Goal: Transaction & Acquisition: Book appointment/travel/reservation

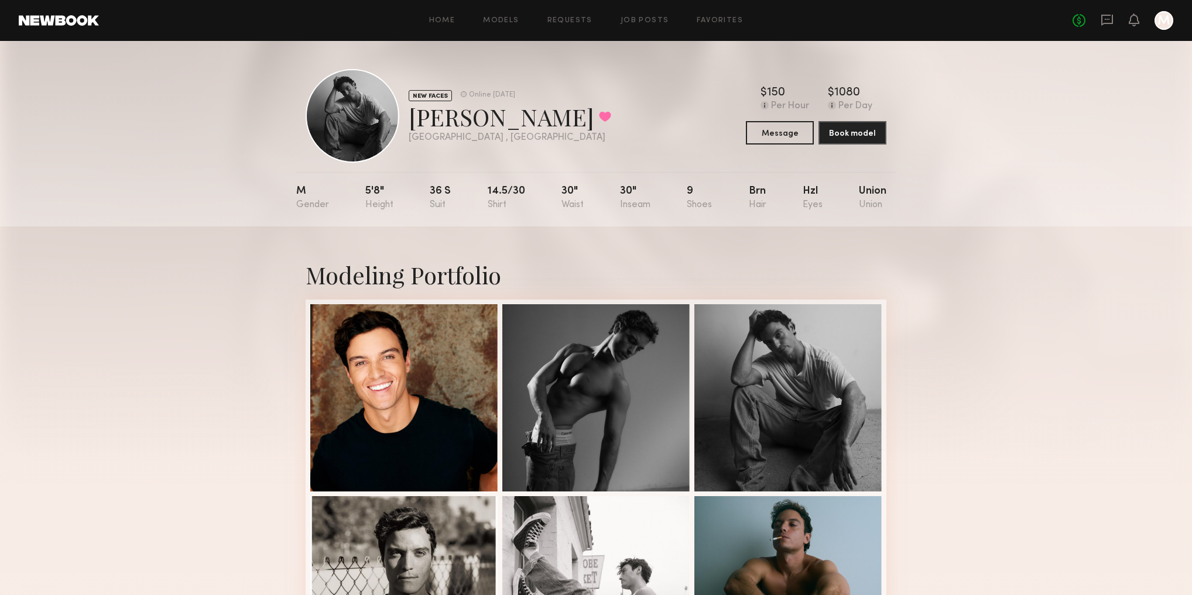
scroll to position [98, 0]
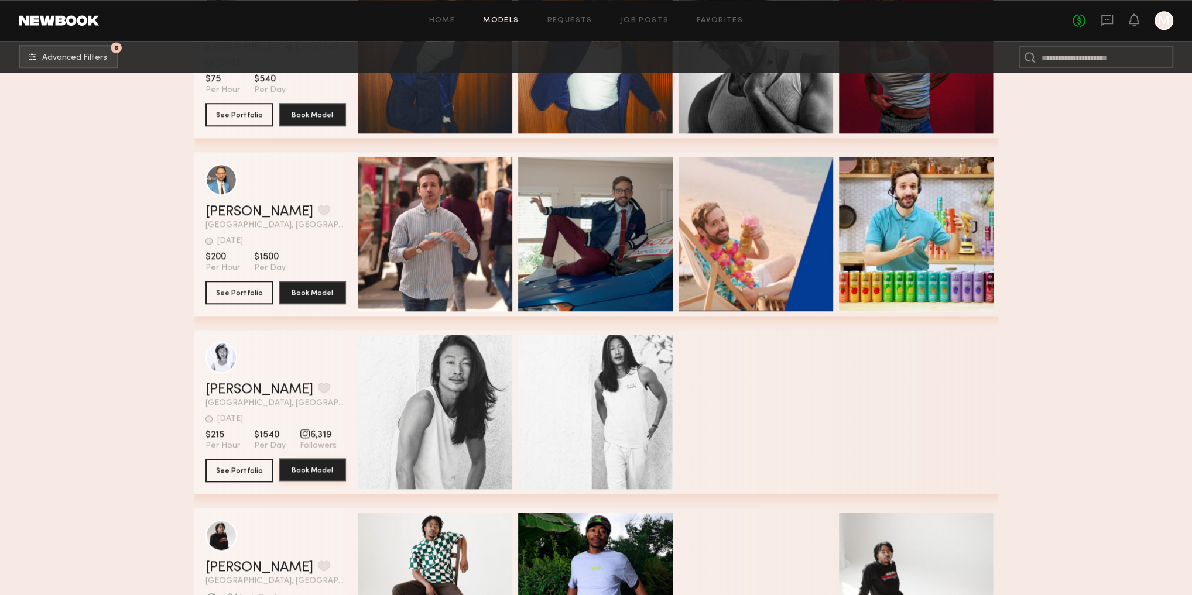
scroll to position [1152, 0]
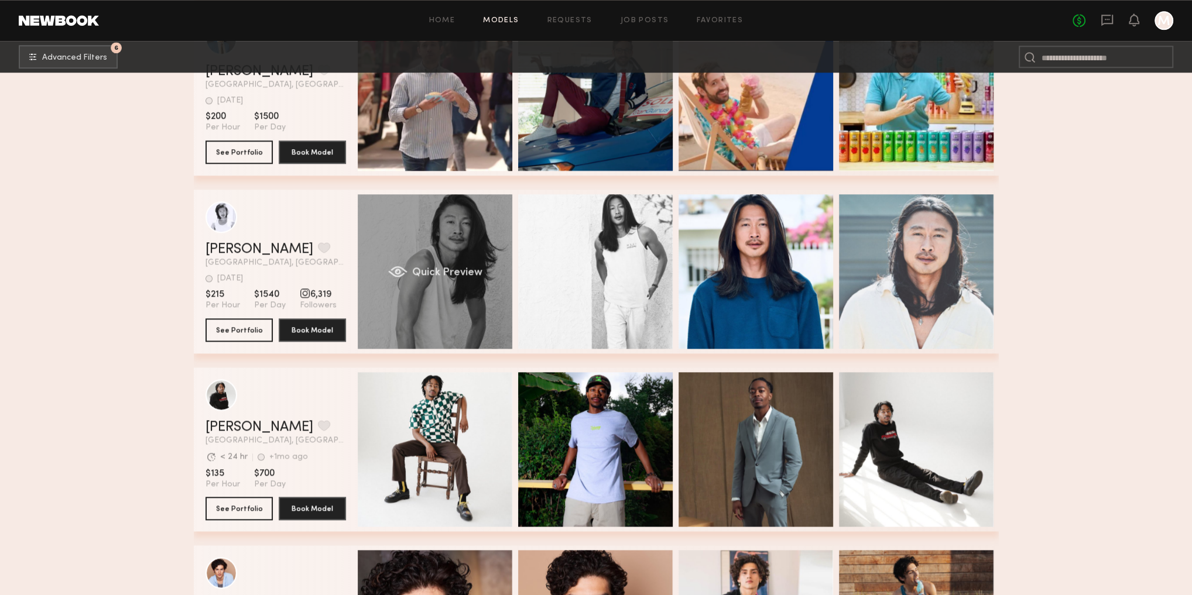
click at [474, 276] on span "Quick Preview" at bounding box center [447, 273] width 70 height 11
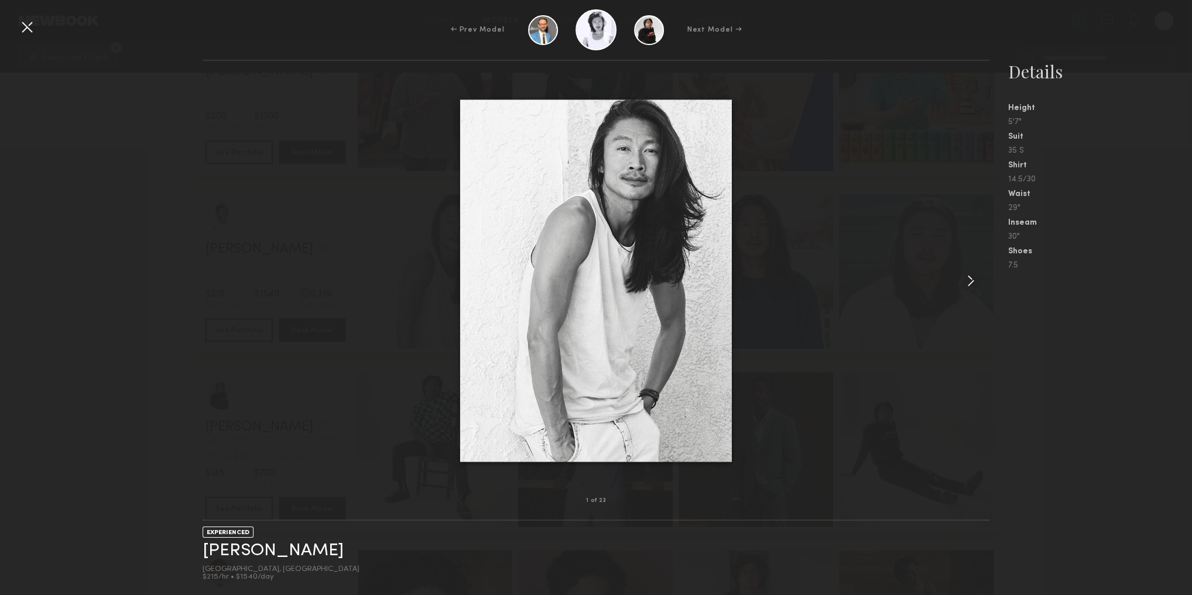
click at [968, 284] on common-icon at bounding box center [970, 281] width 19 height 19
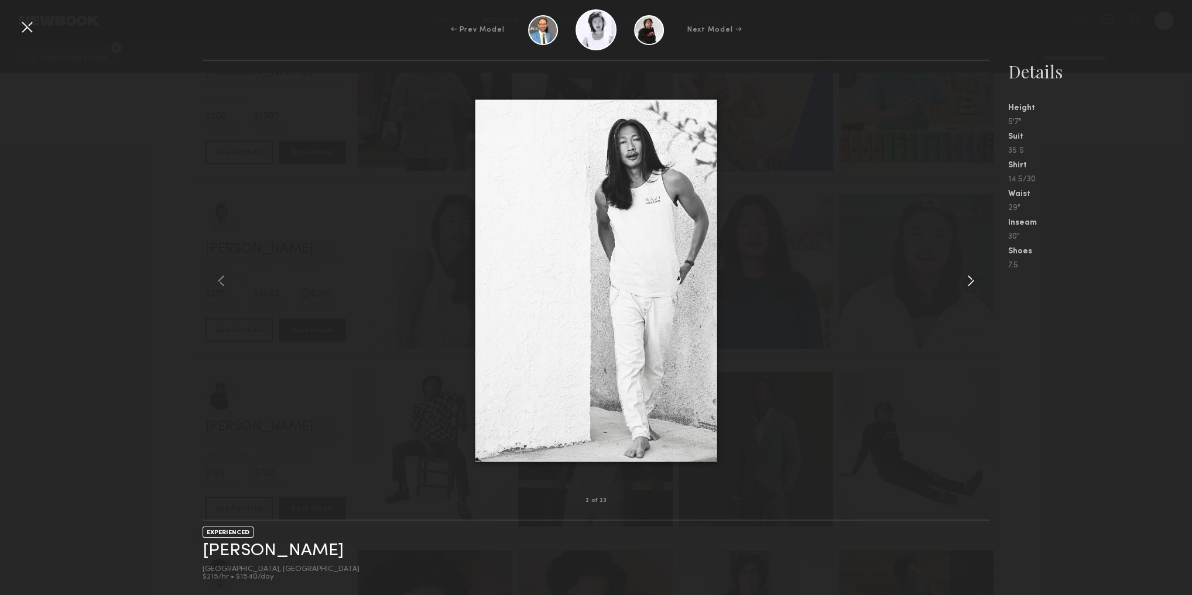
click at [970, 284] on common-icon at bounding box center [970, 281] width 19 height 19
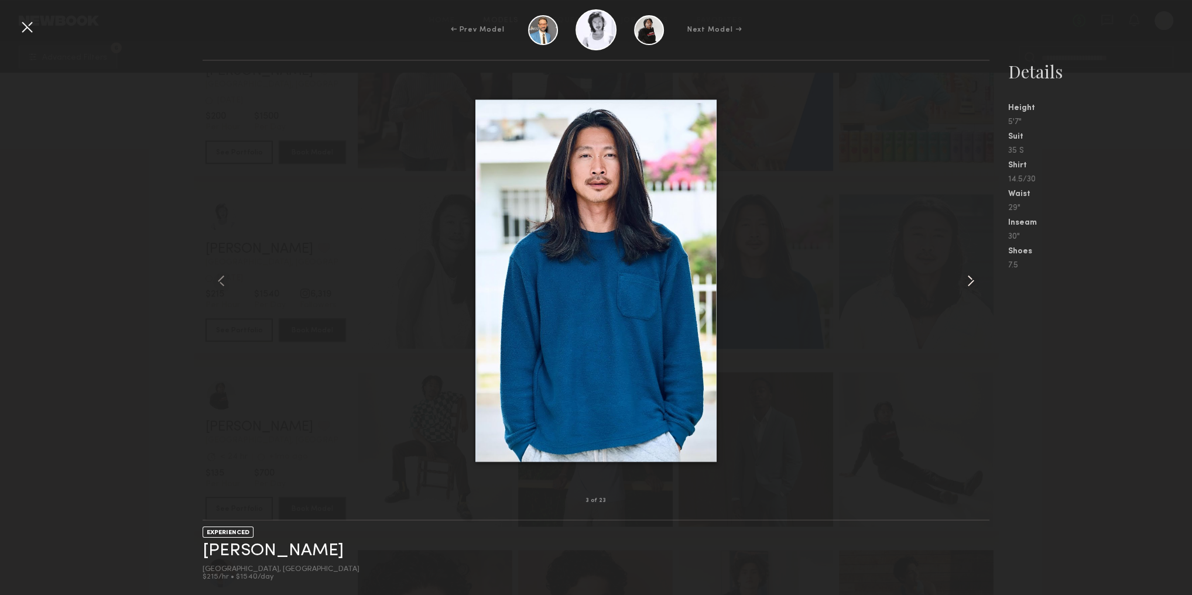
click at [971, 284] on common-icon at bounding box center [970, 281] width 19 height 19
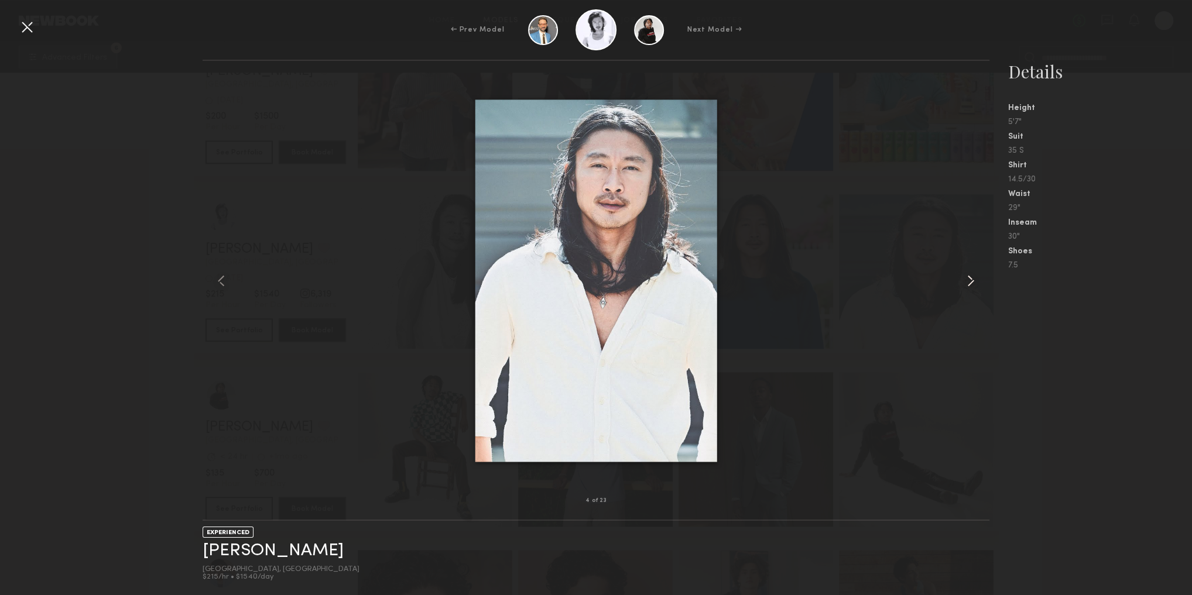
click at [974, 286] on common-icon at bounding box center [970, 281] width 19 height 19
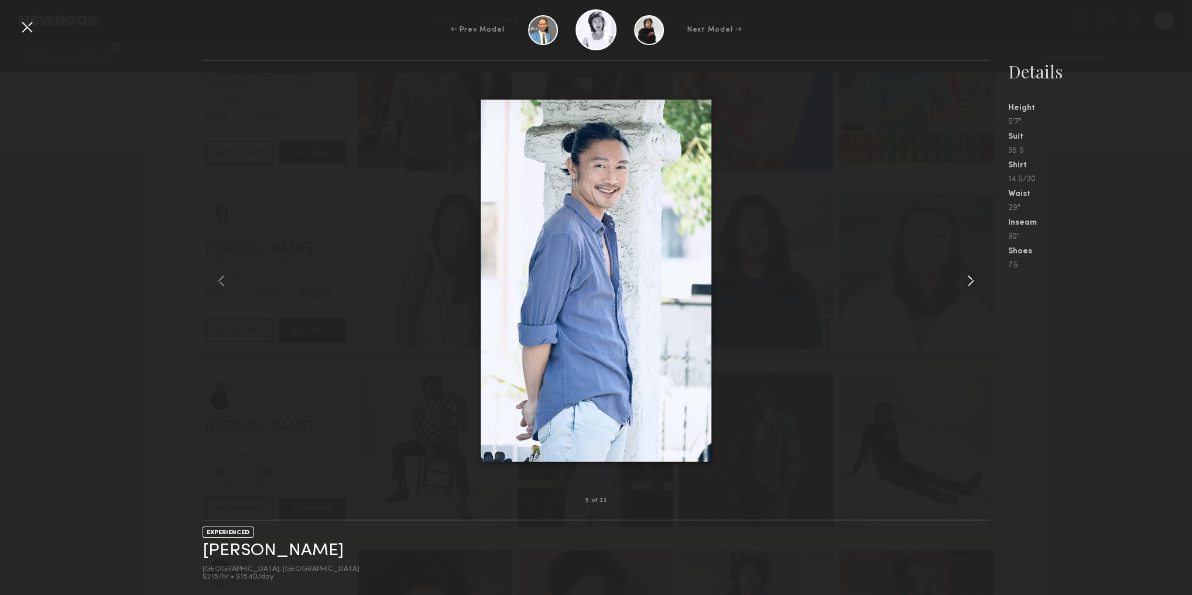
click at [977, 289] on common-icon at bounding box center [970, 281] width 19 height 19
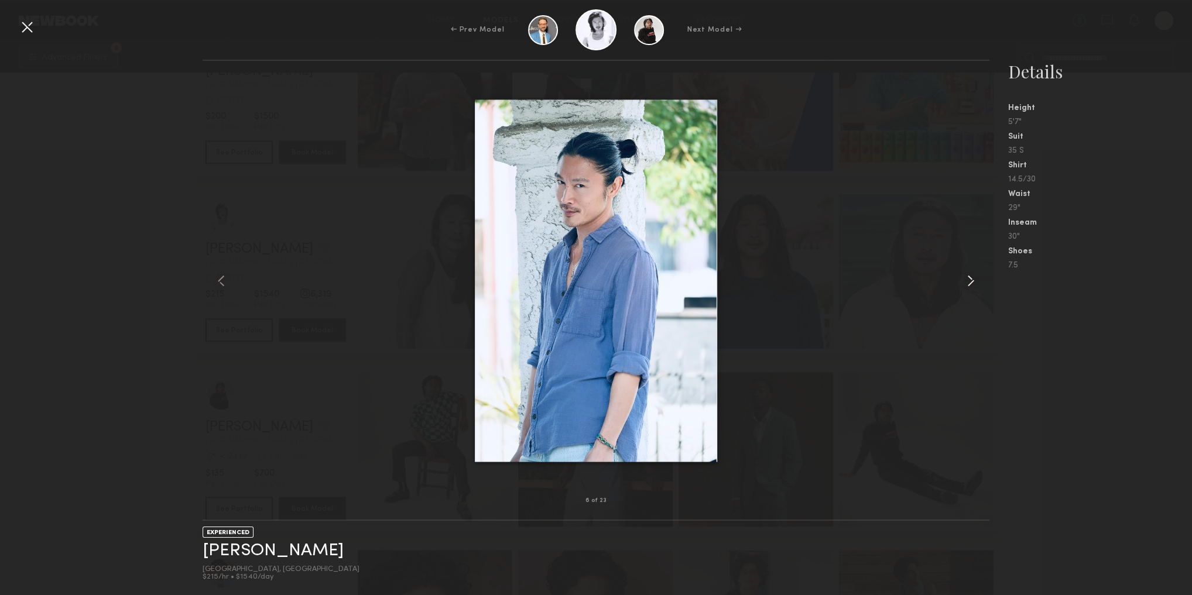
click at [982, 289] on div at bounding box center [974, 281] width 32 height 403
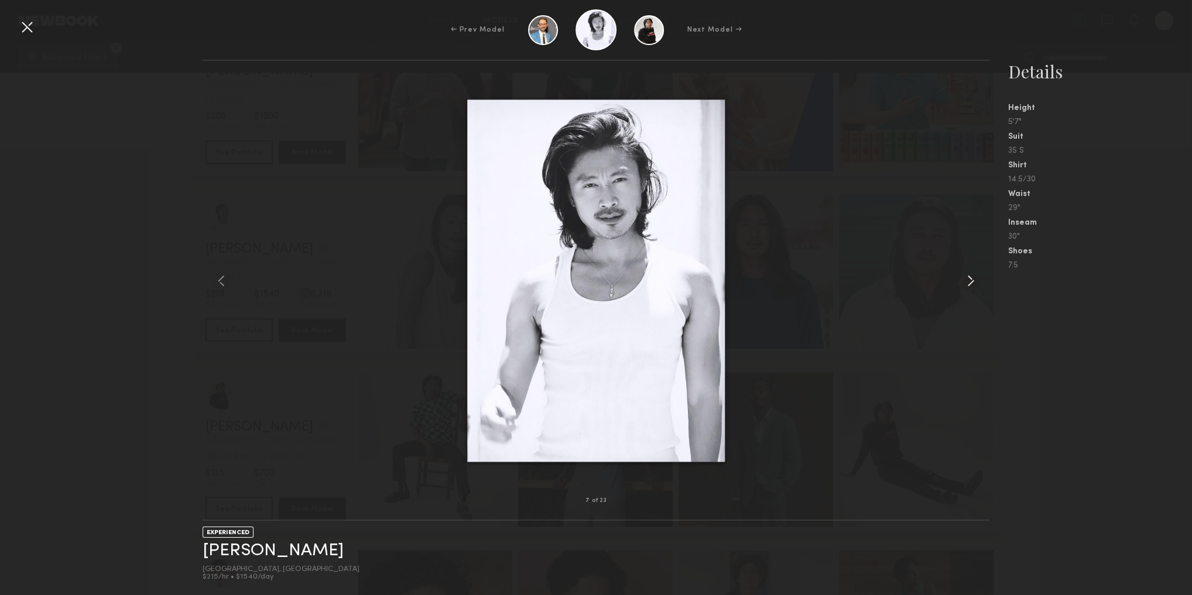
click at [982, 288] on div at bounding box center [974, 281] width 32 height 403
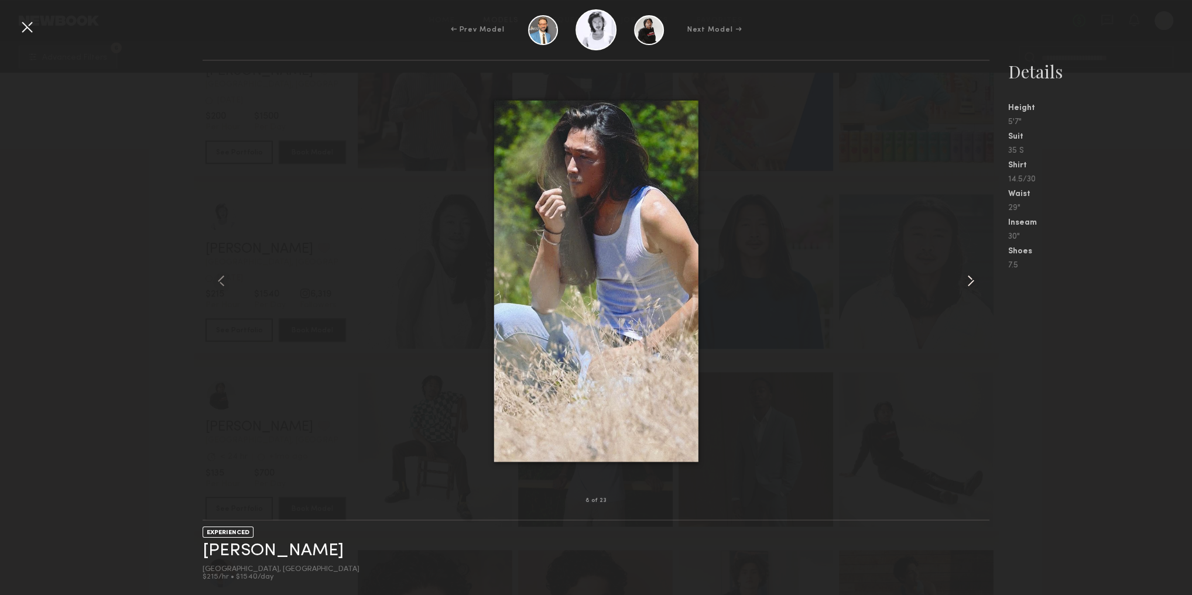
click at [982, 288] on div at bounding box center [974, 281] width 32 height 403
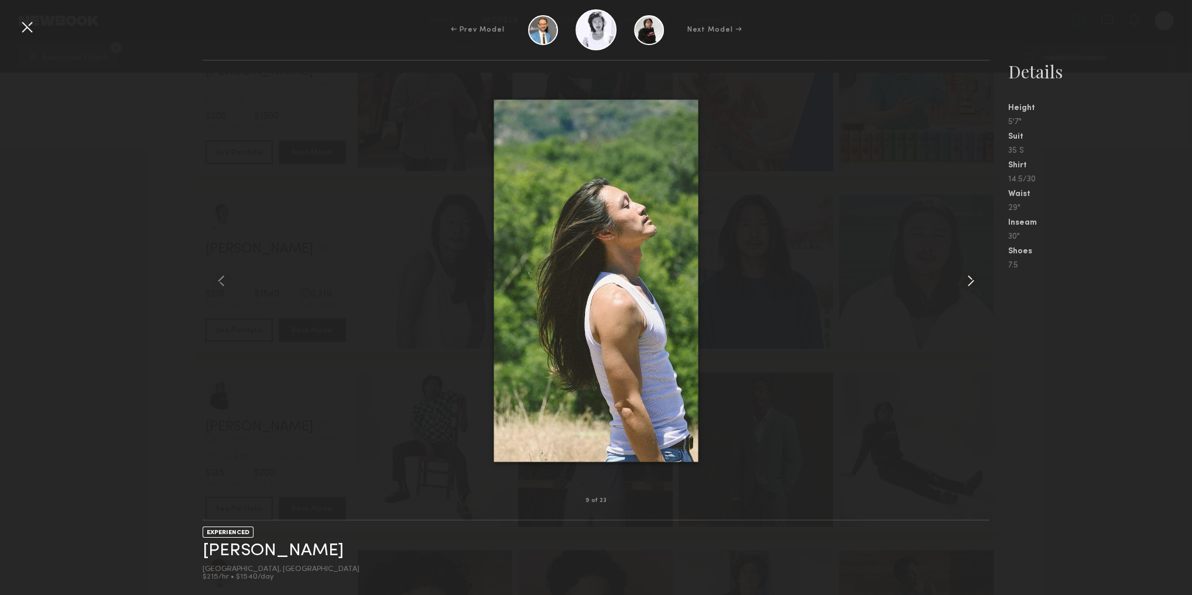
click at [982, 288] on div at bounding box center [974, 281] width 32 height 403
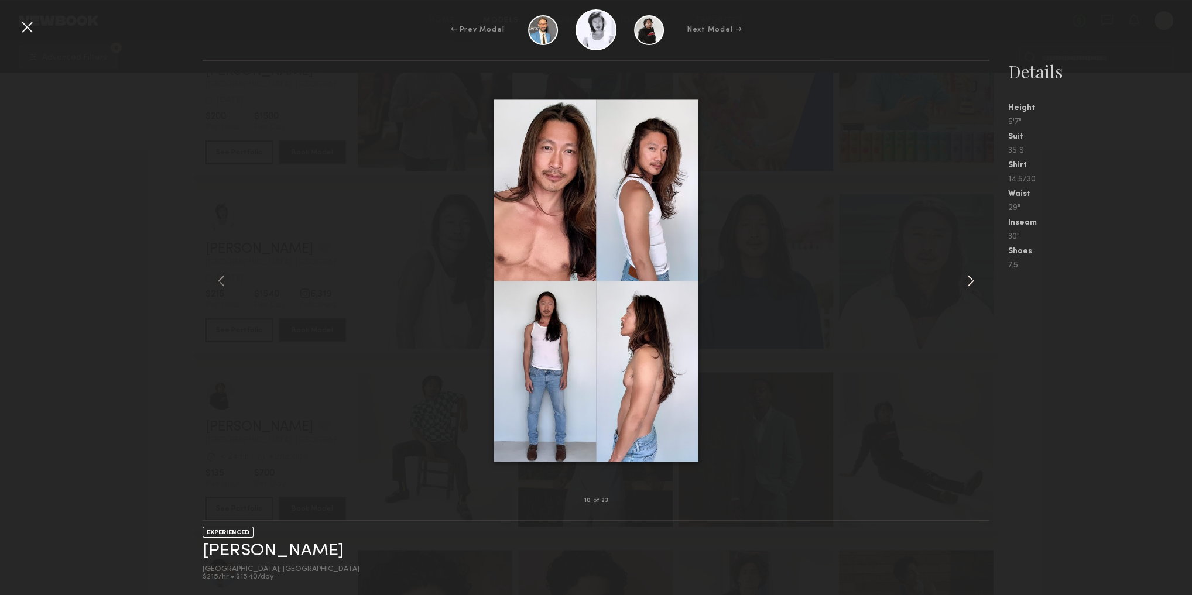
click at [981, 288] on div at bounding box center [974, 281] width 32 height 403
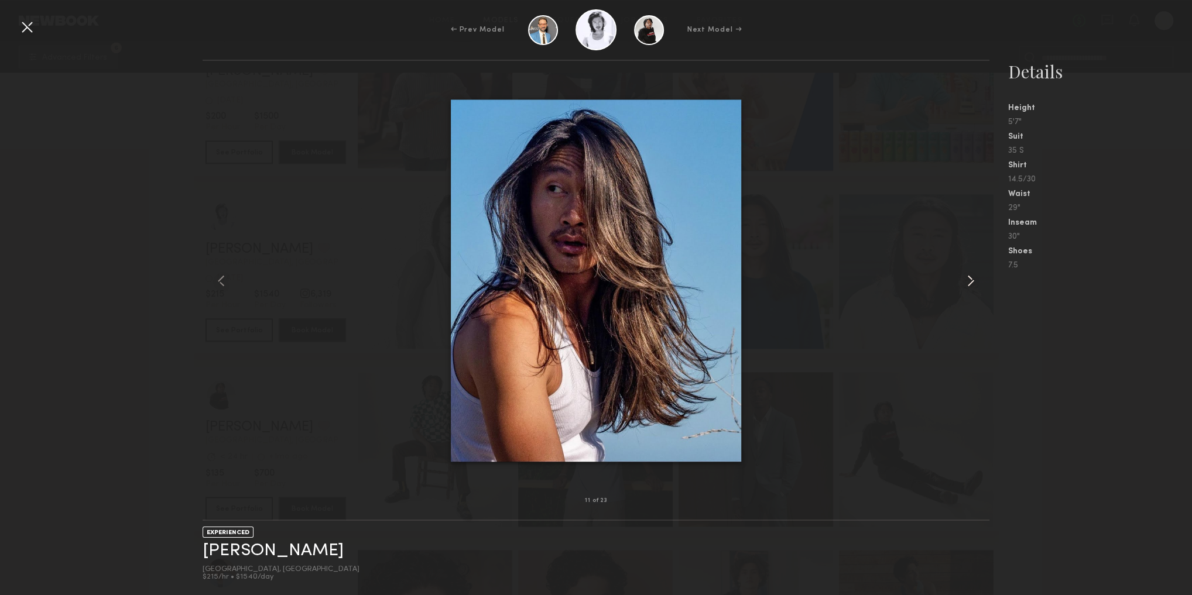
click at [981, 288] on div at bounding box center [974, 281] width 32 height 403
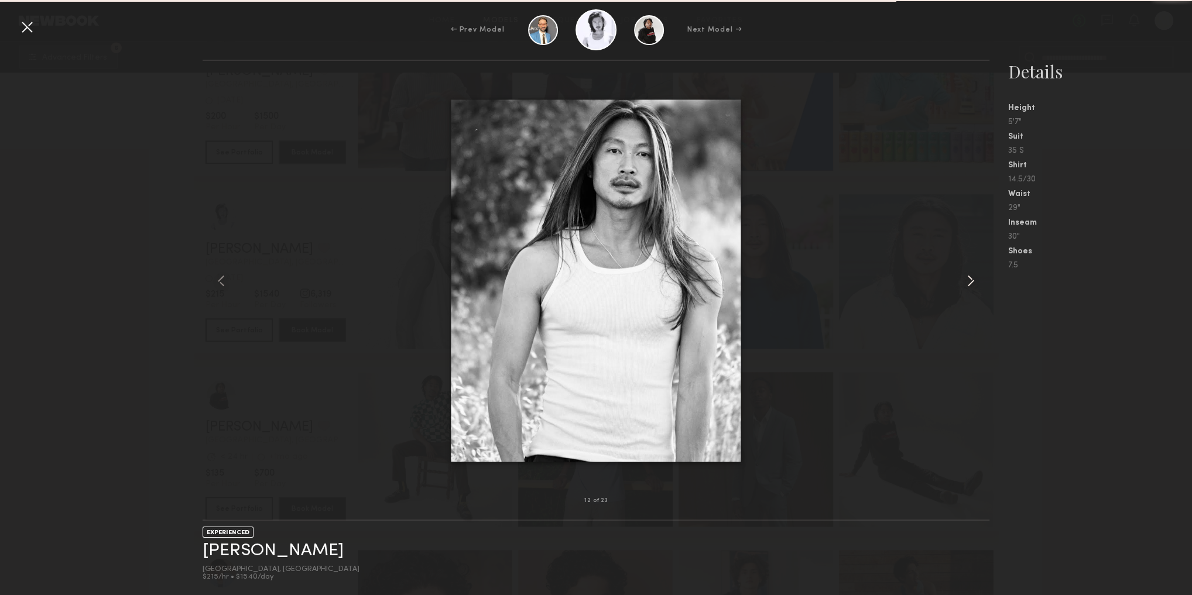
click at [980, 288] on div at bounding box center [974, 281] width 32 height 403
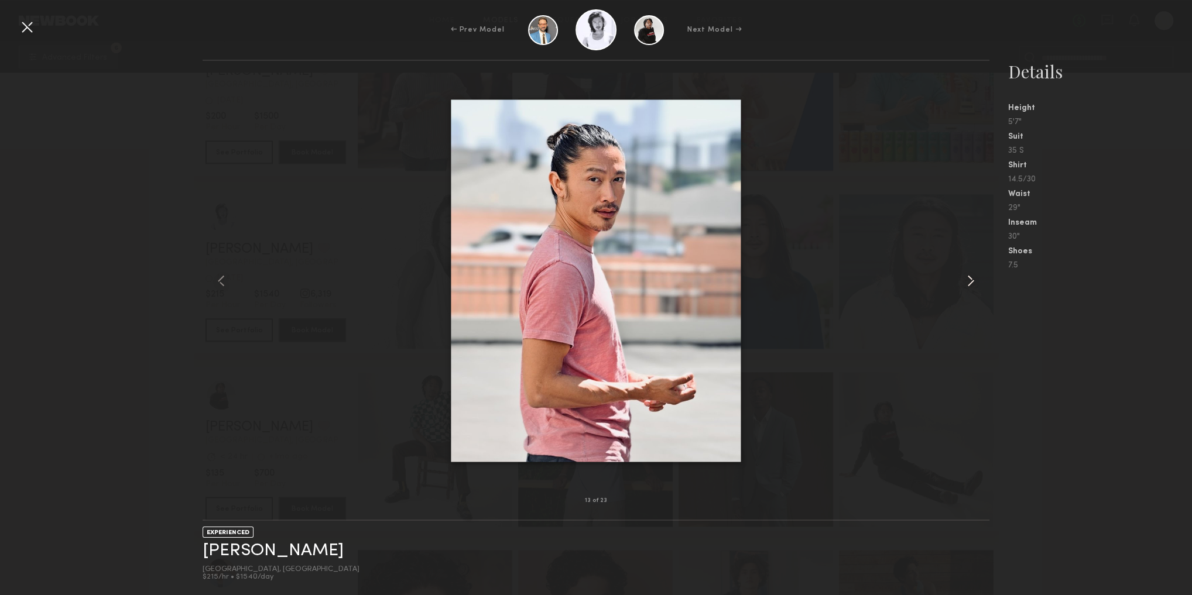
click at [980, 288] on div at bounding box center [974, 281] width 32 height 403
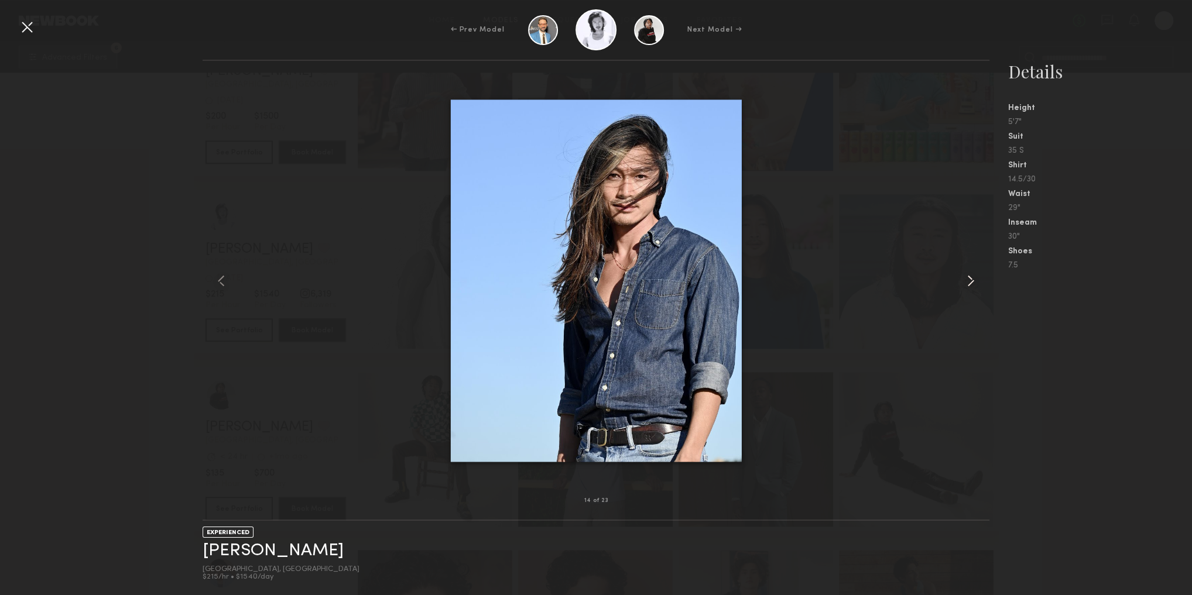
click at [980, 288] on div at bounding box center [974, 281] width 32 height 403
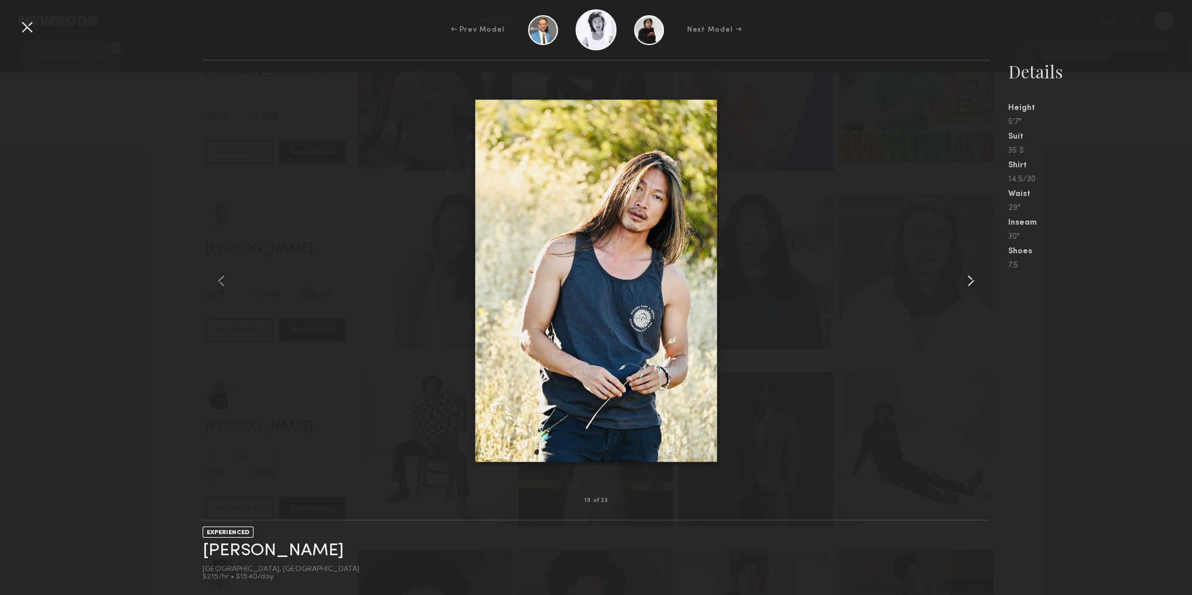
click at [980, 288] on div at bounding box center [974, 281] width 32 height 403
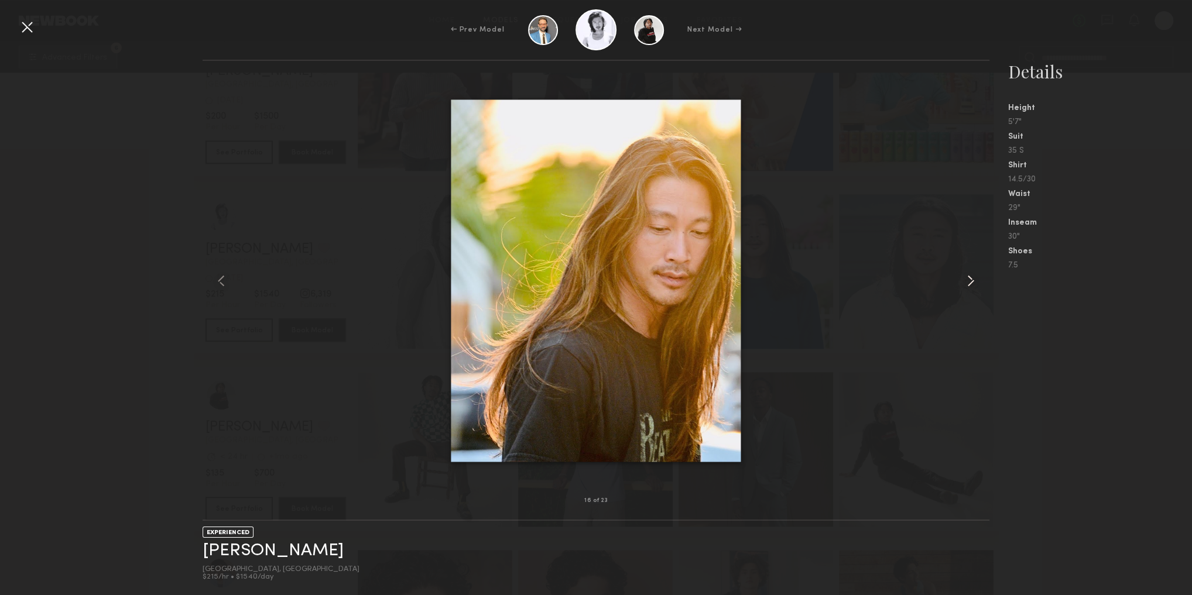
click at [977, 282] on common-icon at bounding box center [970, 281] width 19 height 19
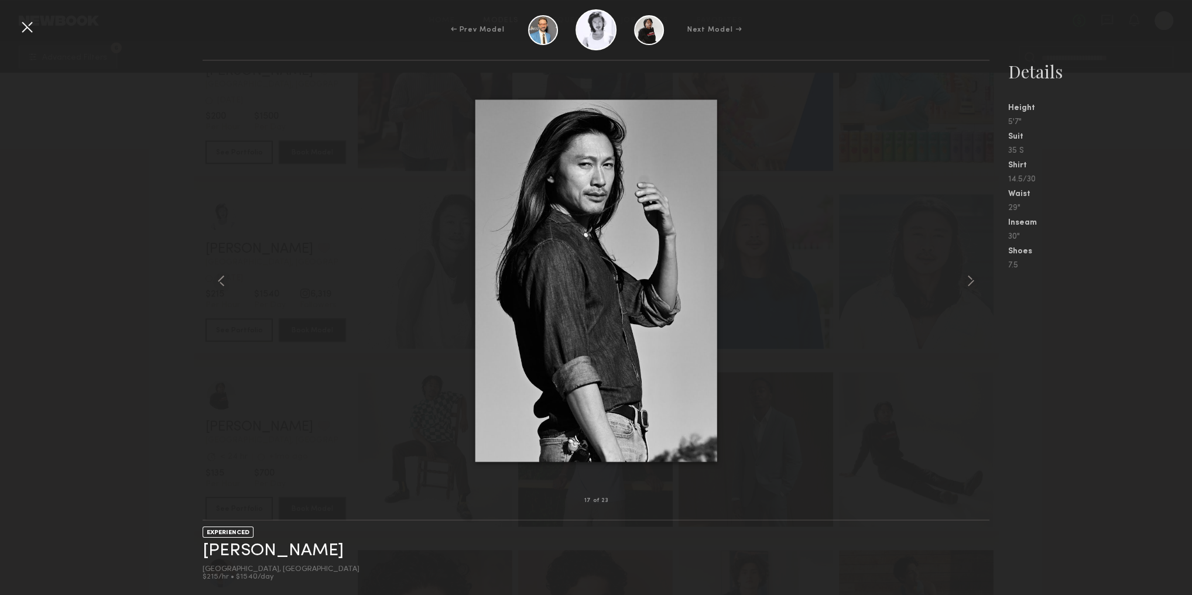
click at [25, 27] on div at bounding box center [27, 27] width 19 height 19
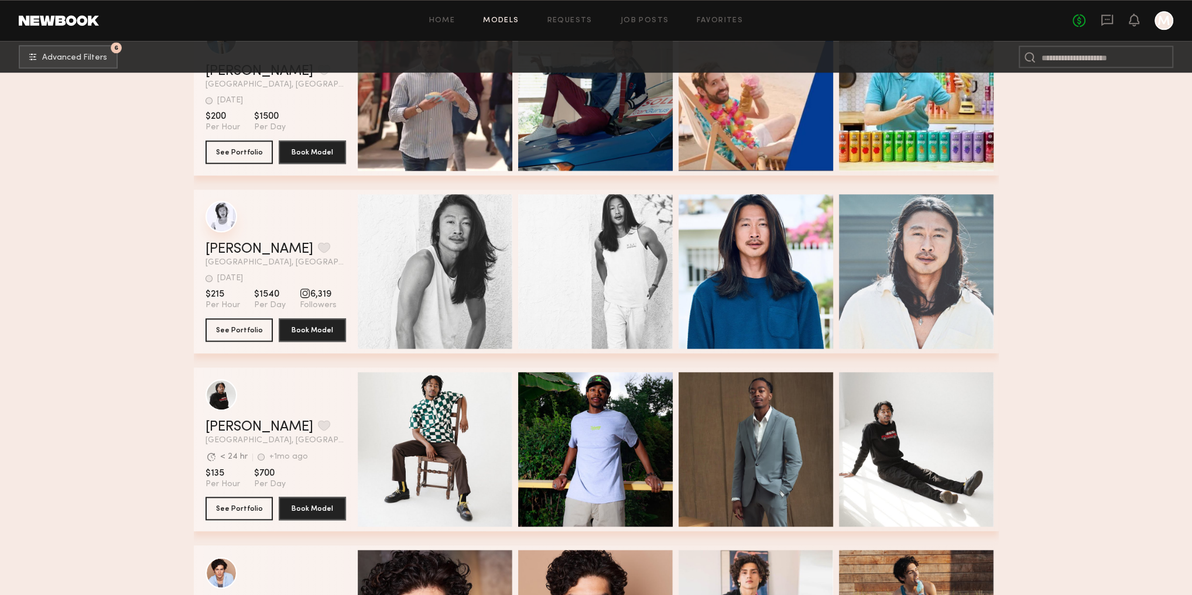
click at [234, 228] on div "grid" at bounding box center [275, 217] width 141 height 32
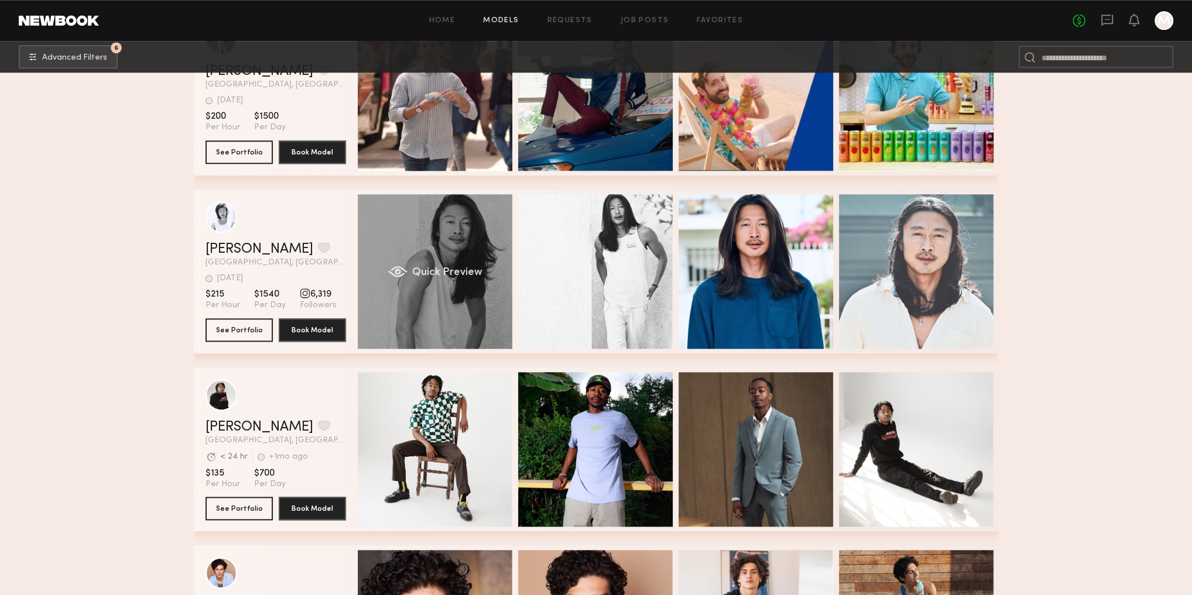
click at [454, 242] on div "Quick Preview" at bounding box center [435, 271] width 155 height 155
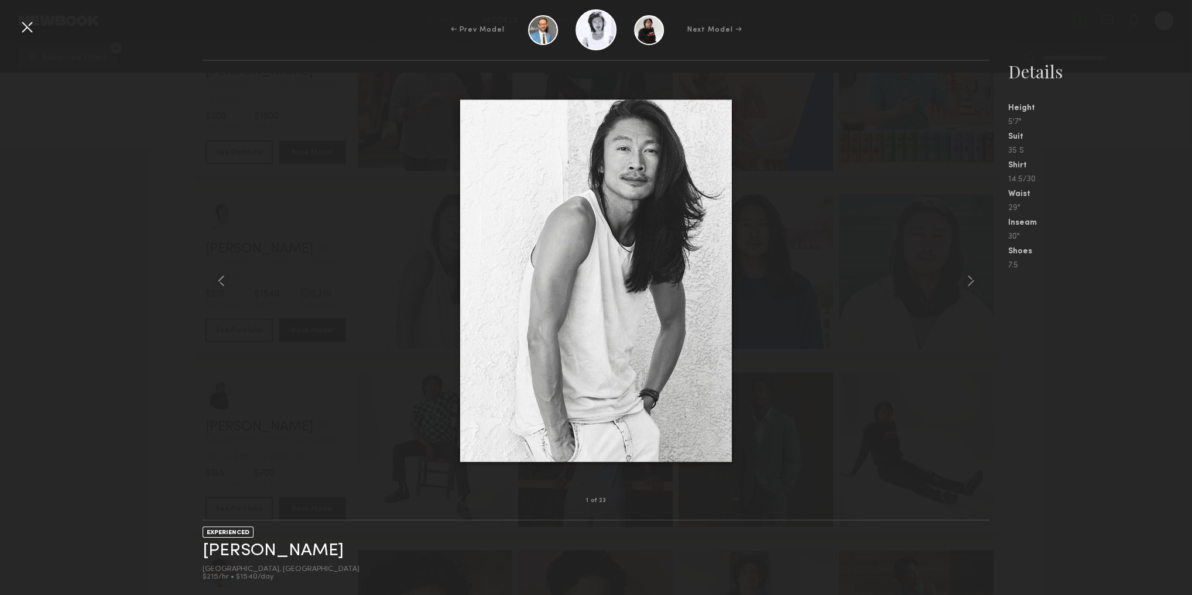
click at [29, 35] on div at bounding box center [27, 27] width 19 height 19
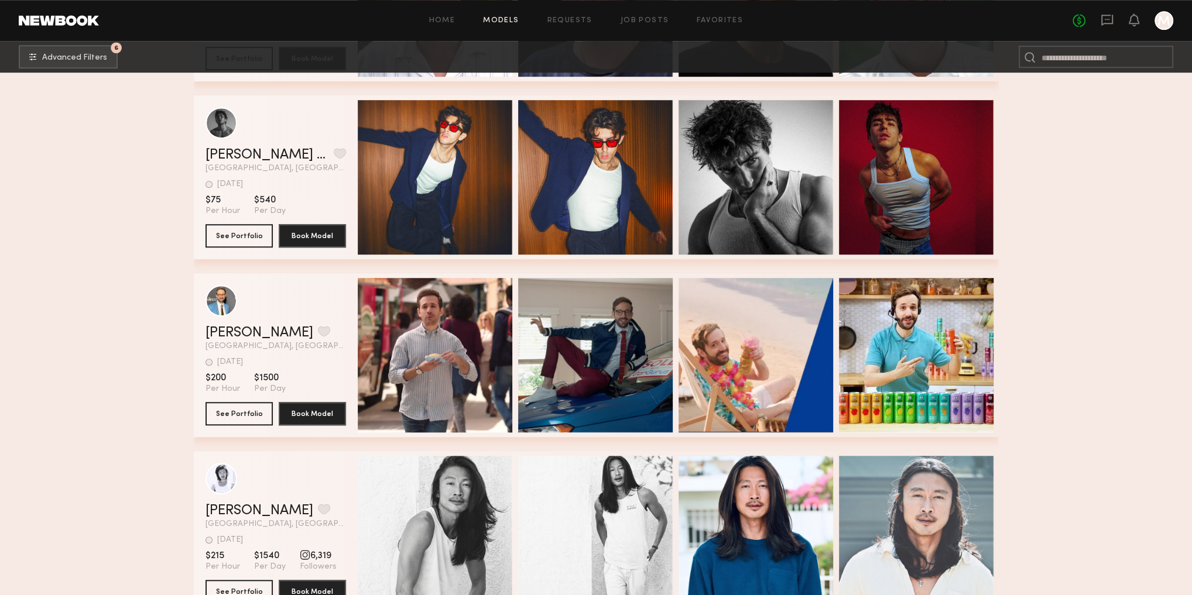
scroll to position [831, 0]
